Goal: Check status: Check status

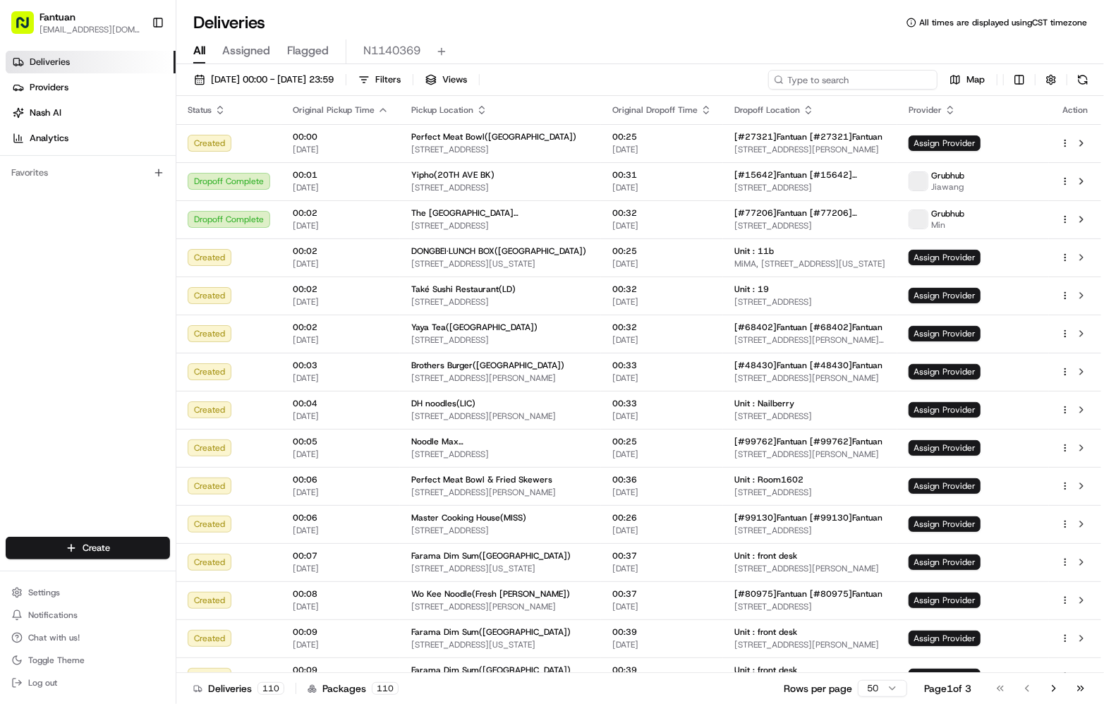
click at [878, 71] on input at bounding box center [852, 80] width 169 height 20
paste input "19009"
type input "19009"
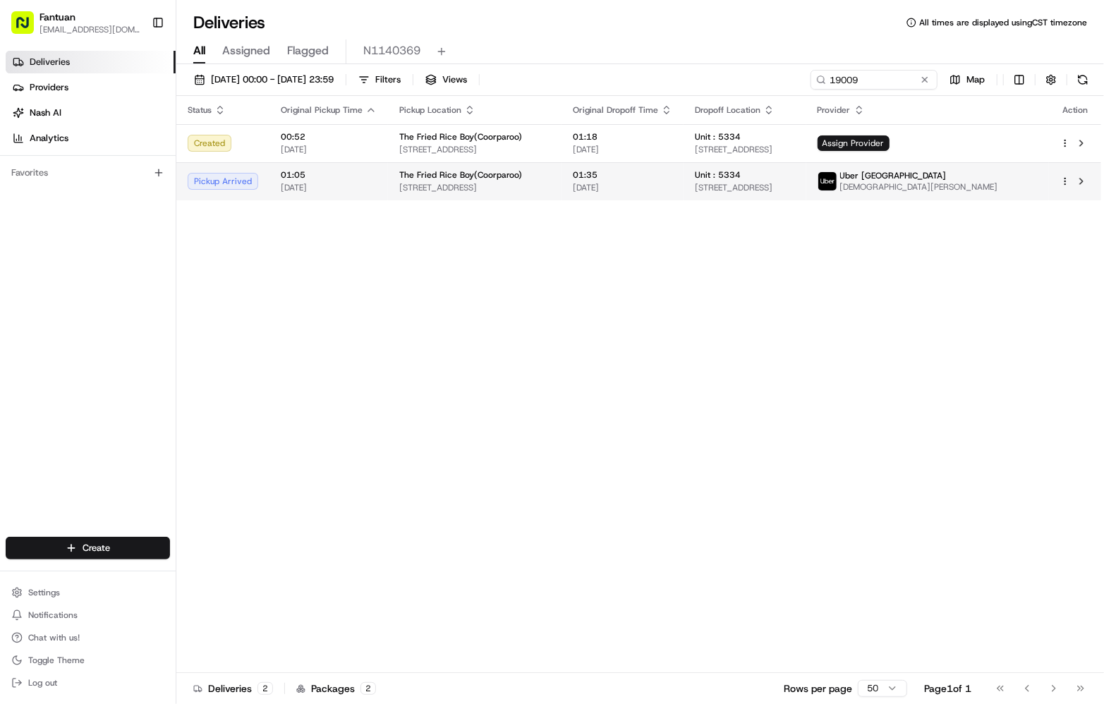
click at [369, 198] on td "01:05 [DATE]" at bounding box center [329, 181] width 119 height 38
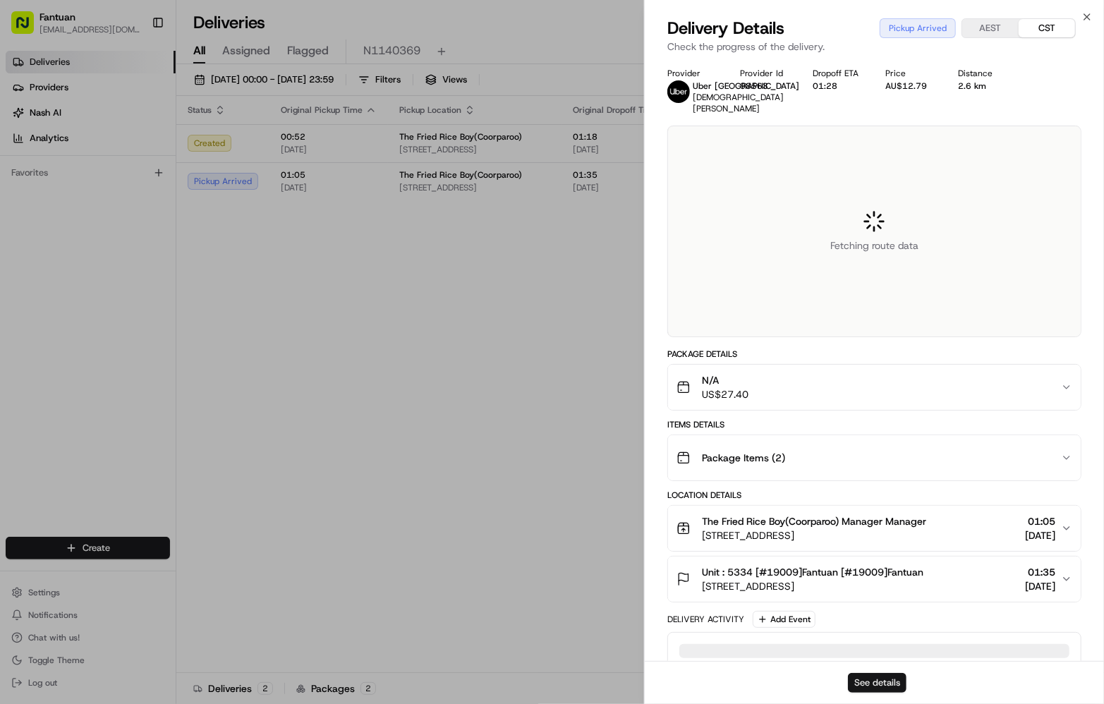
click at [862, 683] on button "See details" at bounding box center [877, 683] width 59 height 20
